Goal: Task Accomplishment & Management: Manage account settings

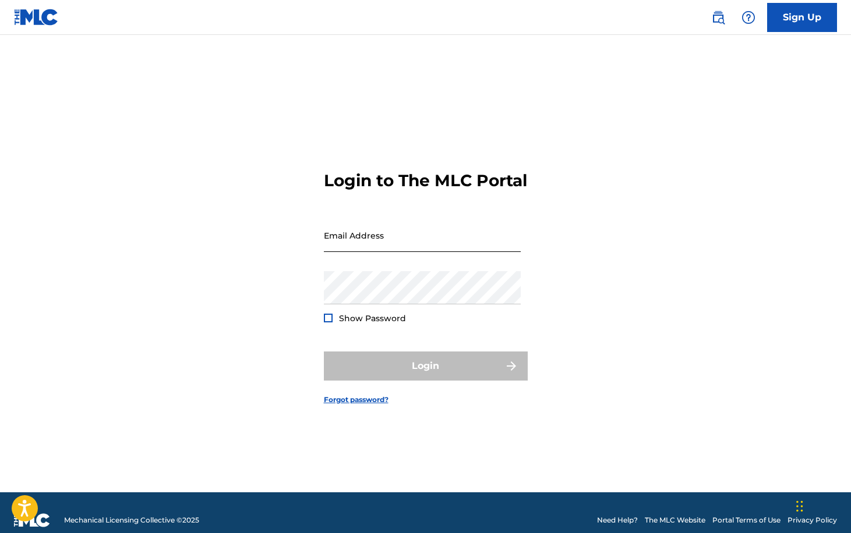
click at [377, 251] on input "Email Address" at bounding box center [422, 235] width 197 height 33
type input "[EMAIL_ADDRESS][PERSON_NAME][DOMAIN_NAME]"
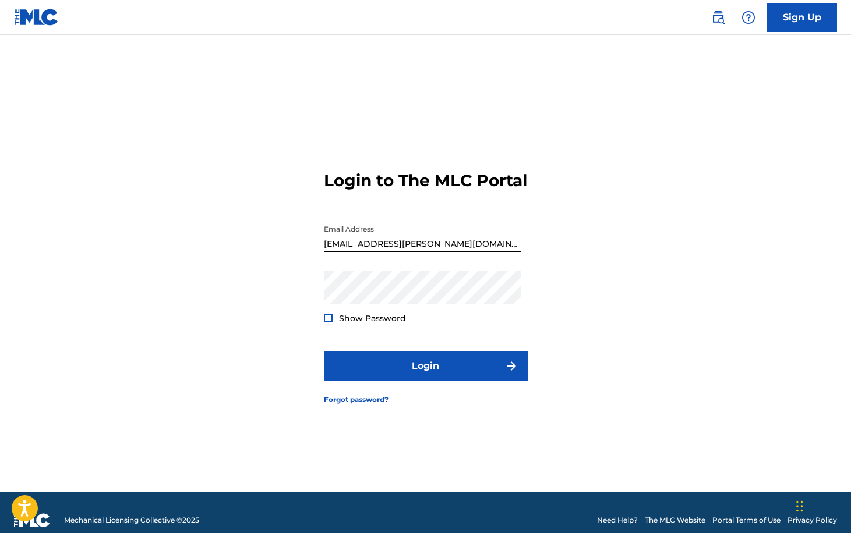
click at [346, 324] on span "Show Password" at bounding box center [372, 318] width 67 height 10
click at [329, 323] on div at bounding box center [328, 318] width 9 height 9
click at [329, 321] on img at bounding box center [328, 318] width 6 height 6
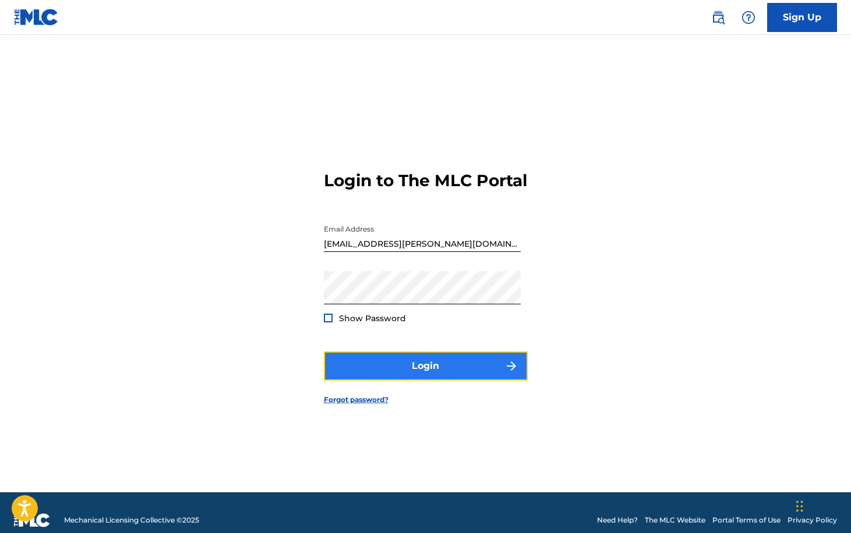
click at [429, 372] on button "Login" at bounding box center [426, 366] width 204 height 29
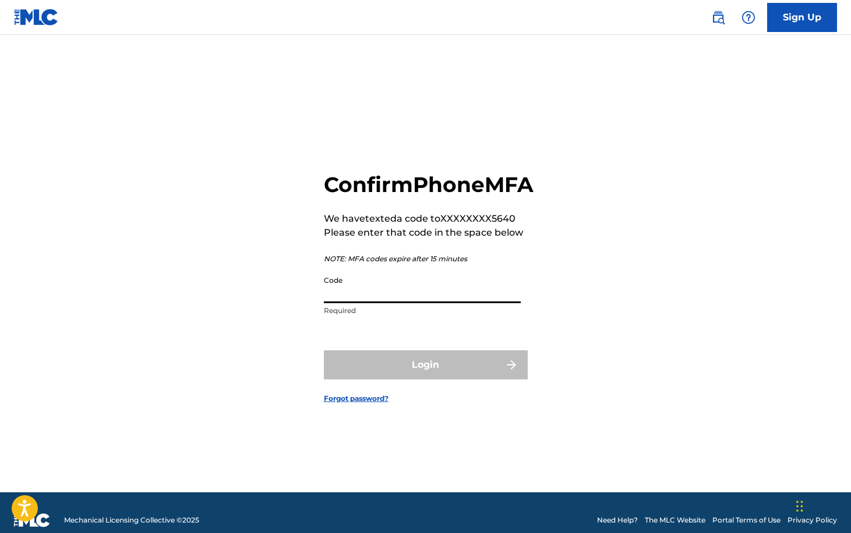
click at [363, 299] on input "Code" at bounding box center [422, 286] width 197 height 33
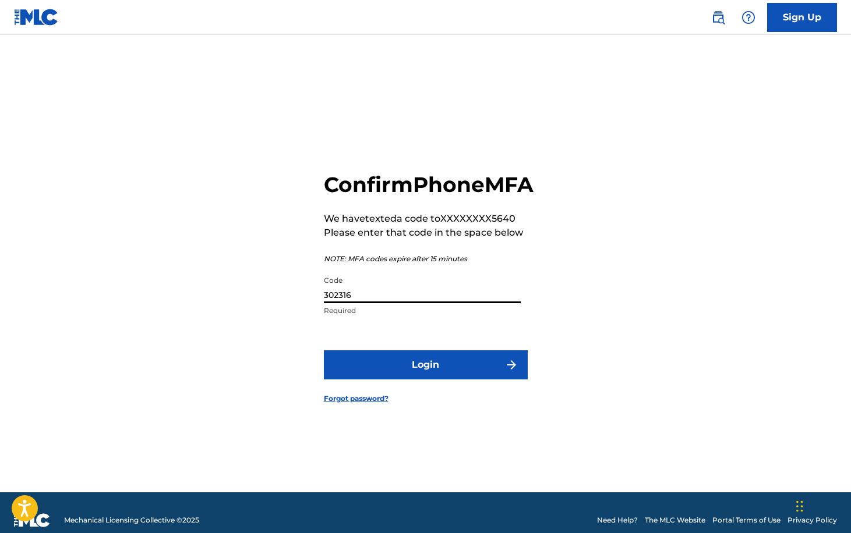
type input "302316"
click at [324, 350] on button "Login" at bounding box center [426, 364] width 204 height 29
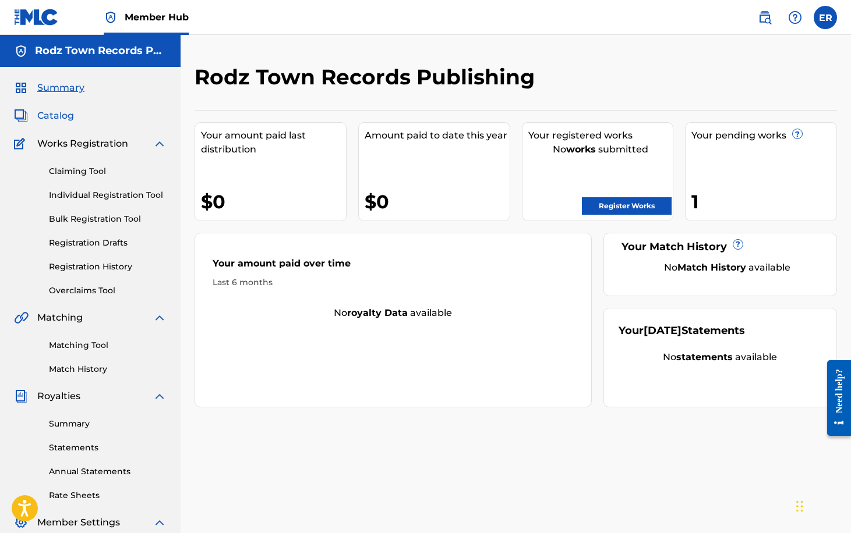
click at [58, 116] on span "Catalog" at bounding box center [55, 116] width 37 height 14
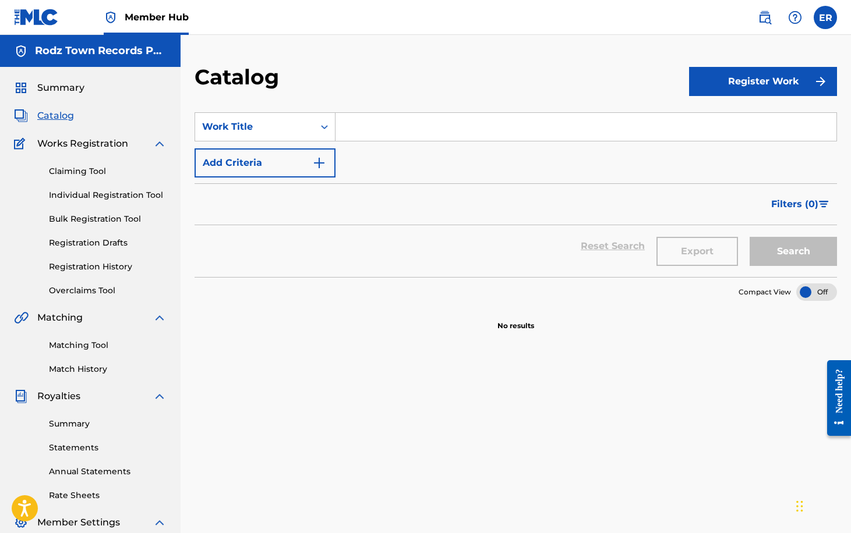
click at [65, 150] on span "Works Registration" at bounding box center [82, 144] width 91 height 14
click at [74, 170] on link "Claiming Tool" at bounding box center [108, 171] width 118 height 12
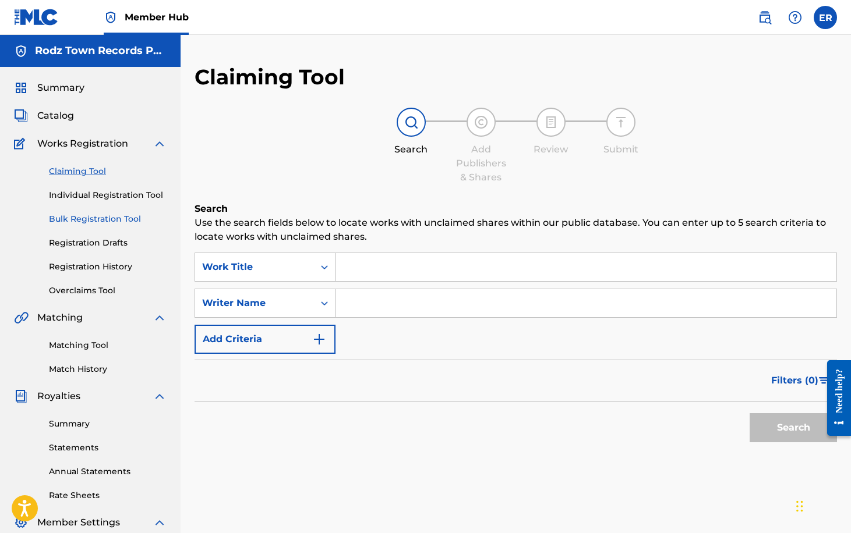
click at [81, 218] on link "Bulk Registration Tool" at bounding box center [108, 219] width 118 height 12
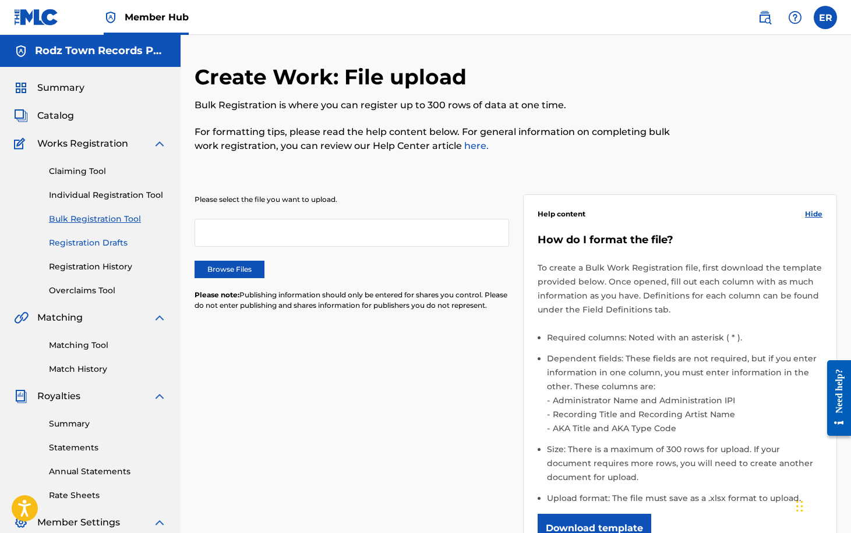
click at [81, 240] on link "Registration Drafts" at bounding box center [108, 243] width 118 height 12
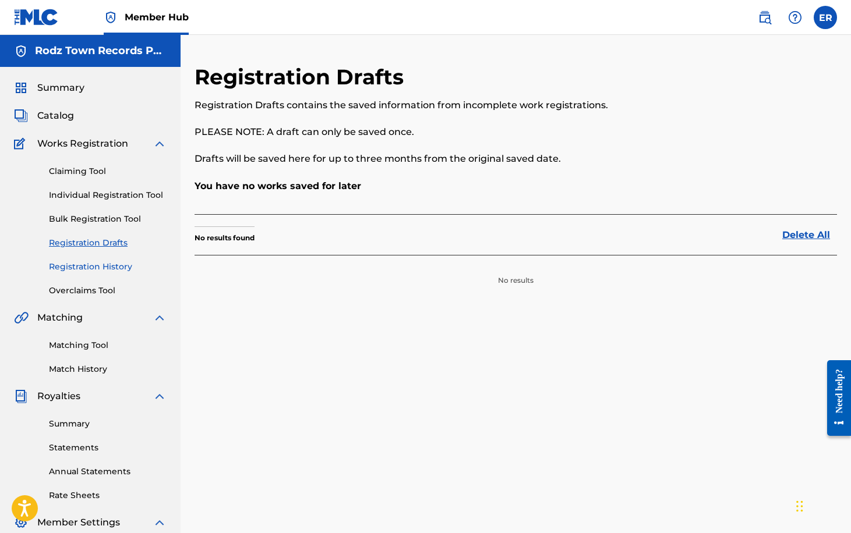
click at [95, 268] on link "Registration History" at bounding box center [108, 267] width 118 height 12
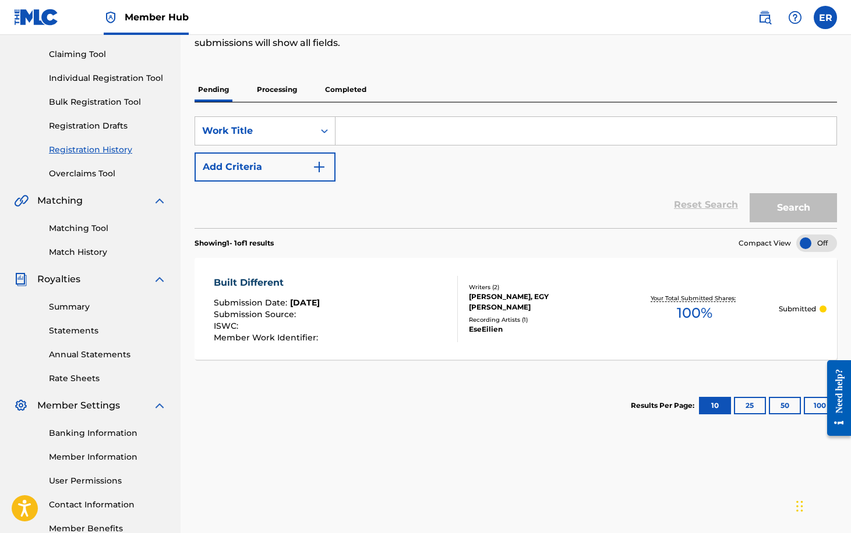
scroll to position [118, 0]
click at [828, 13] on label at bounding box center [824, 17] width 23 height 23
click at [825, 17] on input "ER [PERSON_NAME] [EMAIL_ADDRESS][PERSON_NAME][DOMAIN_NAME] Notification Prefere…" at bounding box center [825, 17] width 0 height 0
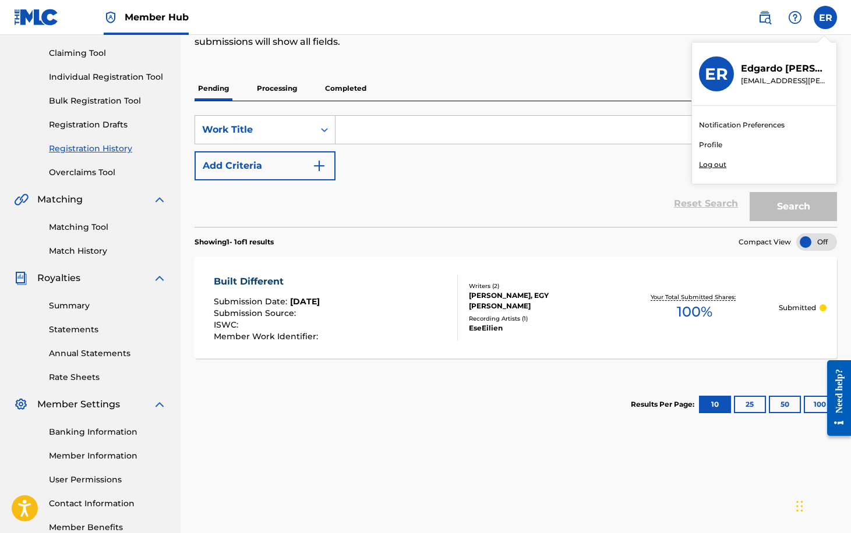
click at [711, 164] on p "Log out" at bounding box center [712, 165] width 27 height 10
click at [825, 17] on input "ER [PERSON_NAME] [EMAIL_ADDRESS][PERSON_NAME][DOMAIN_NAME] Notification Prefere…" at bounding box center [825, 17] width 0 height 0
